Goal: Task Accomplishment & Management: Use online tool/utility

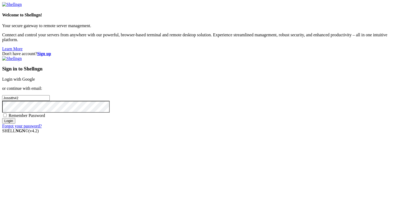
type input "Jossith#2"
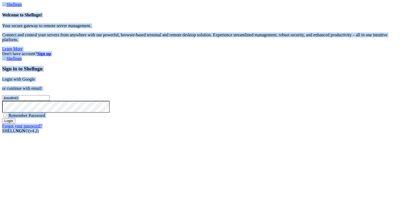
click at [50, 95] on input "Jossith#2" at bounding box center [26, 98] width 48 height 6
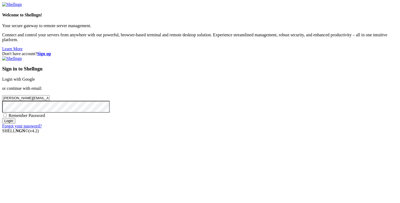
type input "[PERSON_NAME][EMAIL_ADDRESS][DOMAIN_NAME]"
click at [2, 118] on input "Login" at bounding box center [8, 121] width 13 height 6
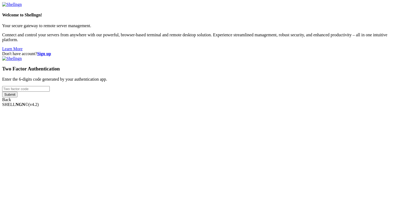
click at [50, 92] on input "number" at bounding box center [26, 89] width 48 height 6
type input "717922"
click at [17, 97] on input "Submit" at bounding box center [9, 95] width 15 height 6
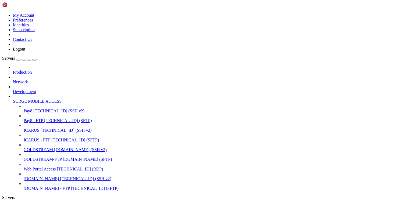
click at [45, 99] on span "SURGE MOBILE ACCESS" at bounding box center [37, 101] width 49 height 5
click at [13, 99] on icon at bounding box center [13, 99] width 0 height 0
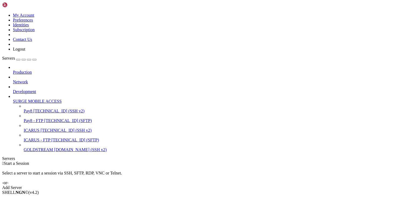
scroll to position [0, 0]
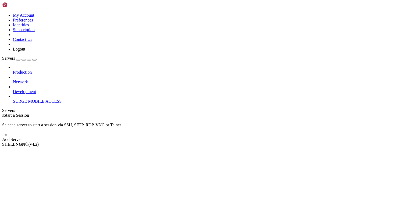
click at [47, 95] on div "Production Network Development SURGE MOBILE ACCESS" at bounding box center [200, 84] width 396 height 39
click at [24, 60] on div "button" at bounding box center [24, 60] width 0 height 0
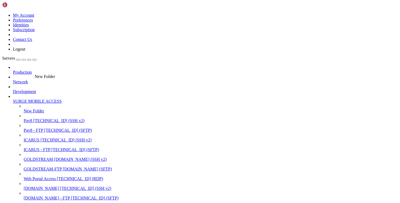
drag, startPoint x: 29, startPoint y: 91, endPoint x: 33, endPoint y: 72, distance: 19.5
click at [30, 99] on span "New Folder" at bounding box center [23, 101] width 20 height 5
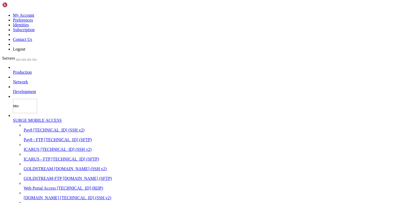
type input "Mine"
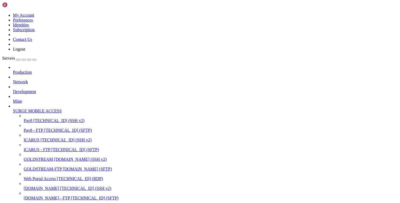
click at [37, 109] on span "SURGE MOBILE ACCESS" at bounding box center [37, 111] width 49 height 5
click at [13, 109] on icon at bounding box center [13, 109] width 0 height 0
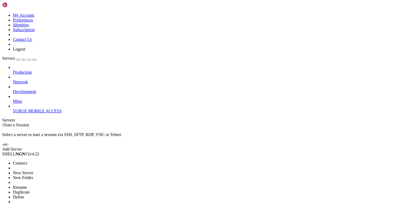
click at [22, 99] on span "Mine" at bounding box center [17, 101] width 9 height 5
click at [62, 171] on li "New Server" at bounding box center [37, 173] width 49 height 5
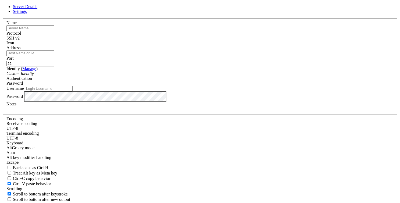
click at [54, 31] on input "text" at bounding box center [30, 28] width 48 height 6
type input "M"
type input "J"
type input "[DOMAIN_NAME]"
click at [54, 56] on input "Address" at bounding box center [30, 53] width 48 height 6
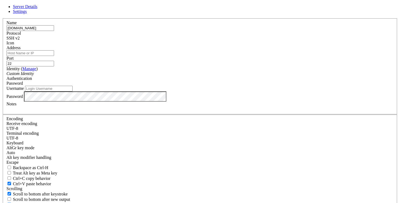
paste input "[TECHNICAL_ID]"
type input "[TECHNICAL_ID]"
click at [73, 91] on input "Username" at bounding box center [49, 89] width 48 height 6
type input "root"
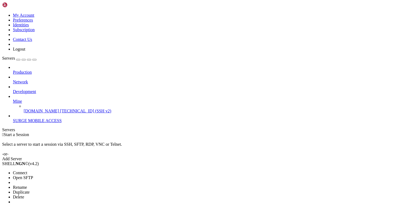
click at [62, 203] on li "Properties" at bounding box center [37, 206] width 49 height 5
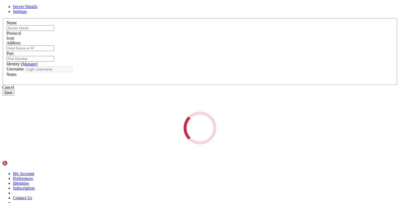
type input "[DOMAIN_NAME]"
type input "[TECHNICAL_ID]"
type input "22"
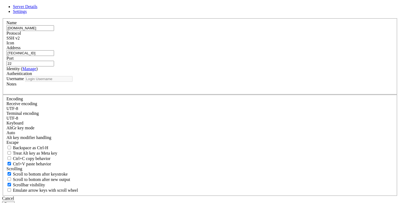
type input "root"
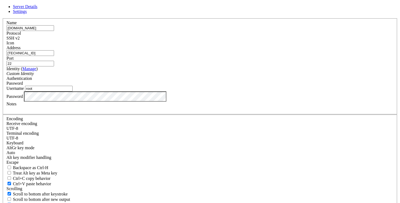
click at [6, 45] on span at bounding box center [6, 45] width 0 height 0
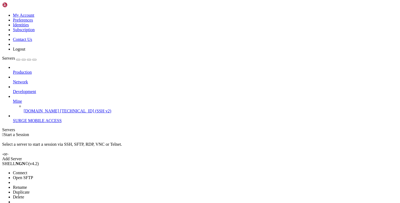
click at [62, 171] on li "Connect" at bounding box center [37, 173] width 49 height 5
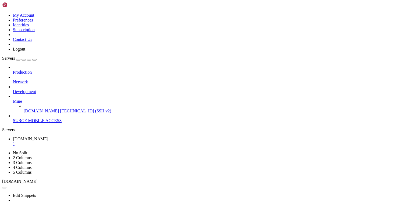
scroll to position [18, 0]
click at [15, 138] on div at bounding box center [200, 101] width 400 height 203
